Goal: Obtain resource: Obtain resource

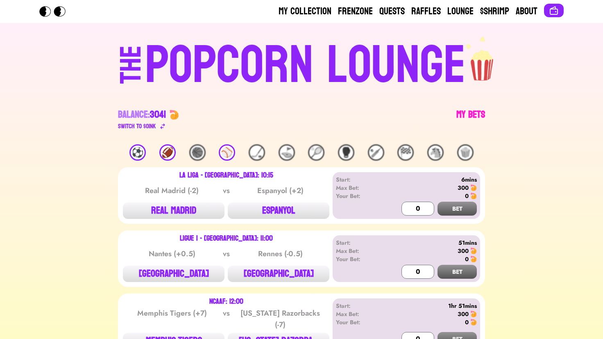
click at [464, 121] on link "My Bets" at bounding box center [470, 119] width 29 height 23
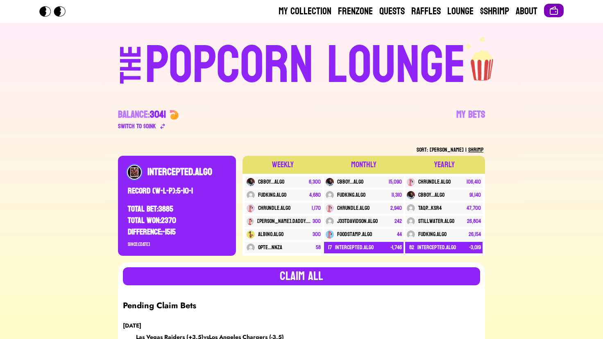
click at [561, 9] on button at bounding box center [554, 11] width 20 height 14
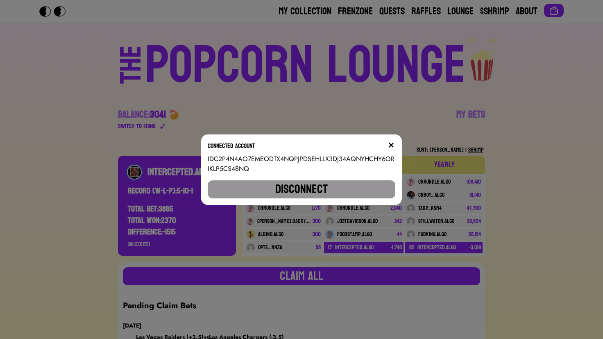
click at [326, 181] on button "Disconnect" at bounding box center [302, 189] width 188 height 18
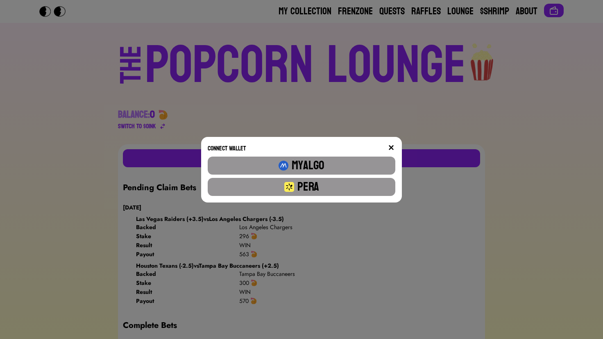
click at [340, 185] on button "Pera" at bounding box center [302, 187] width 188 height 18
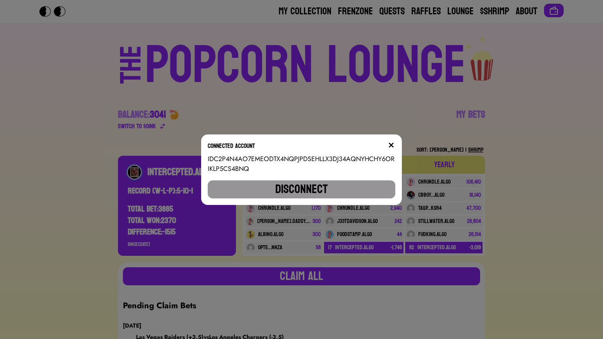
click at [396, 141] on div "Connected account IDC2P4N4AO7EMEODTX4NQPJPDSEHLLX3DJ34AQNYHCHY6ORIKLP5CS4BNQ Di…" at bounding box center [301, 169] width 201 height 70
click at [394, 144] on img at bounding box center [391, 145] width 7 height 7
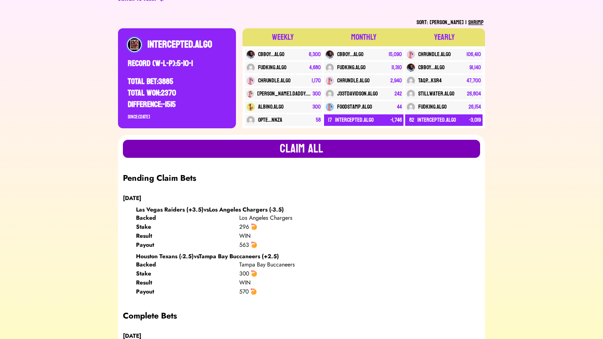
scroll to position [128, 0]
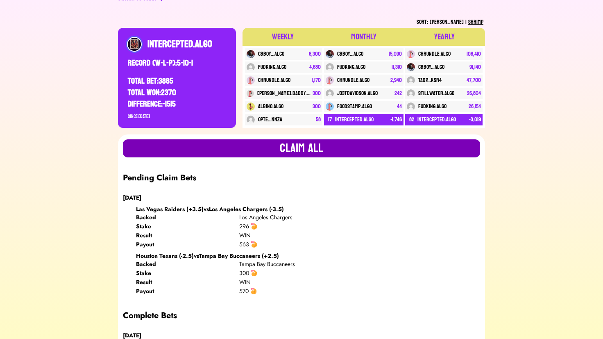
click at [315, 154] on button "Claim all" at bounding box center [301, 148] width 357 height 18
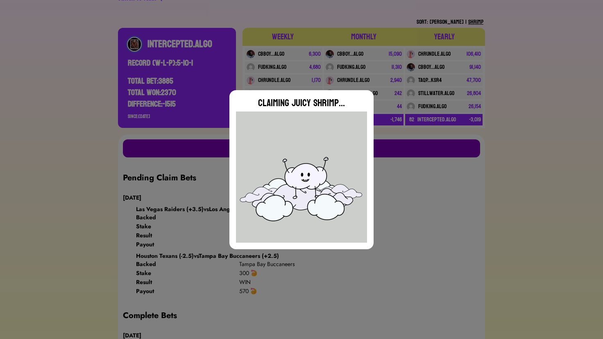
click at [315, 154] on img at bounding box center [301, 176] width 131 height 131
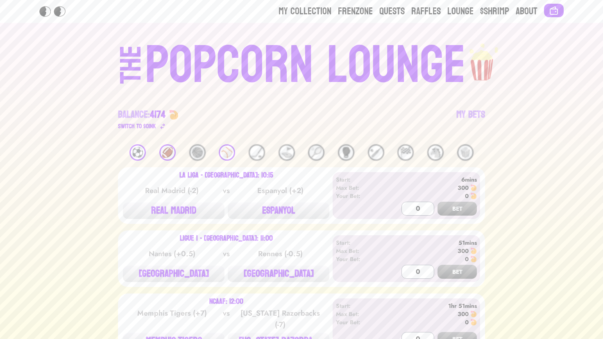
click at [168, 159] on div "🏈" at bounding box center [167, 152] width 16 height 16
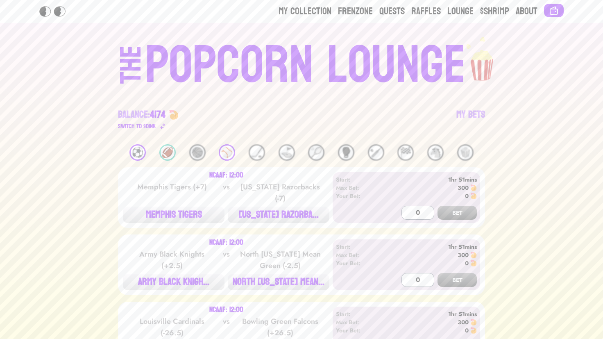
click at [138, 153] on div "⚽️" at bounding box center [137, 152] width 16 height 16
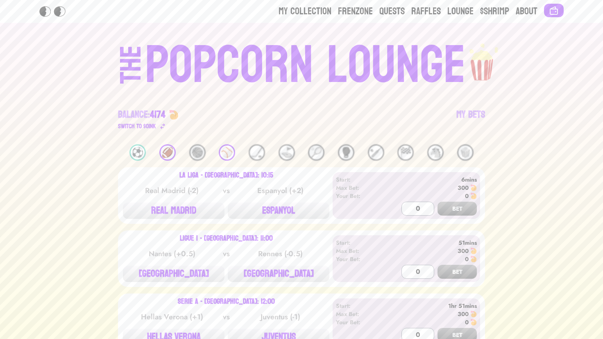
click at [172, 154] on div "🏈" at bounding box center [167, 152] width 16 height 16
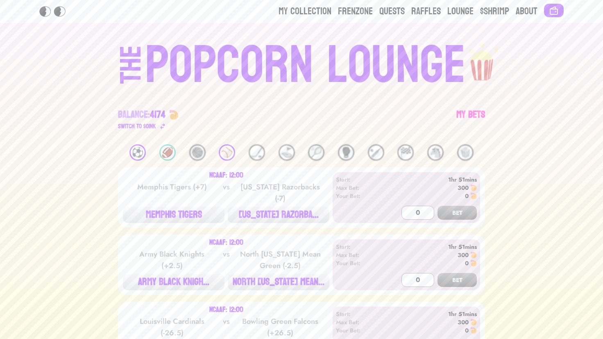
click at [478, 116] on link "My Bets" at bounding box center [470, 119] width 29 height 23
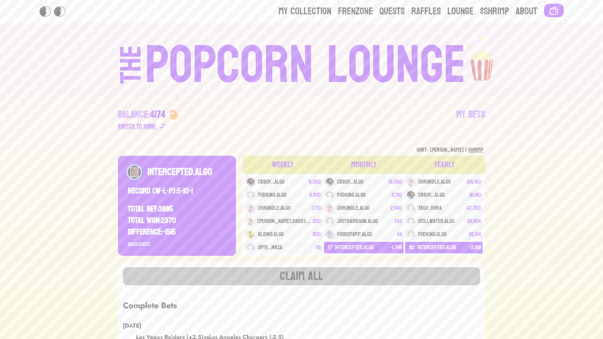
click at [140, 131] on div "Switch to $ OINK" at bounding box center [137, 126] width 38 height 10
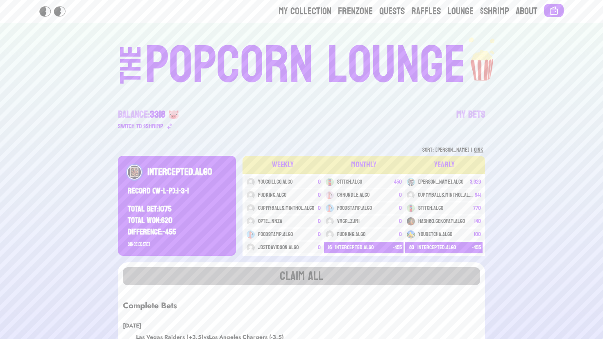
click at [157, 128] on div "Switch to $ SHRIMP" at bounding box center [140, 126] width 45 height 10
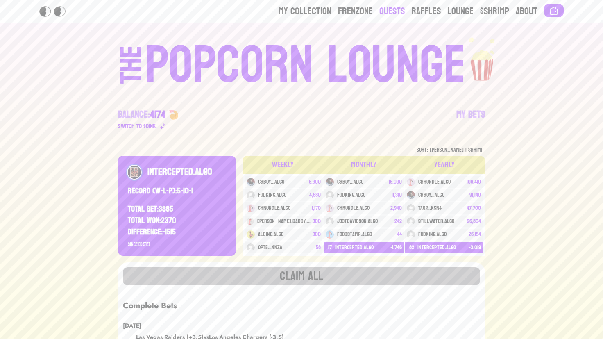
click at [390, 10] on link "Quests" at bounding box center [391, 11] width 25 height 13
